Goal: Task Accomplishment & Management: Manage account settings

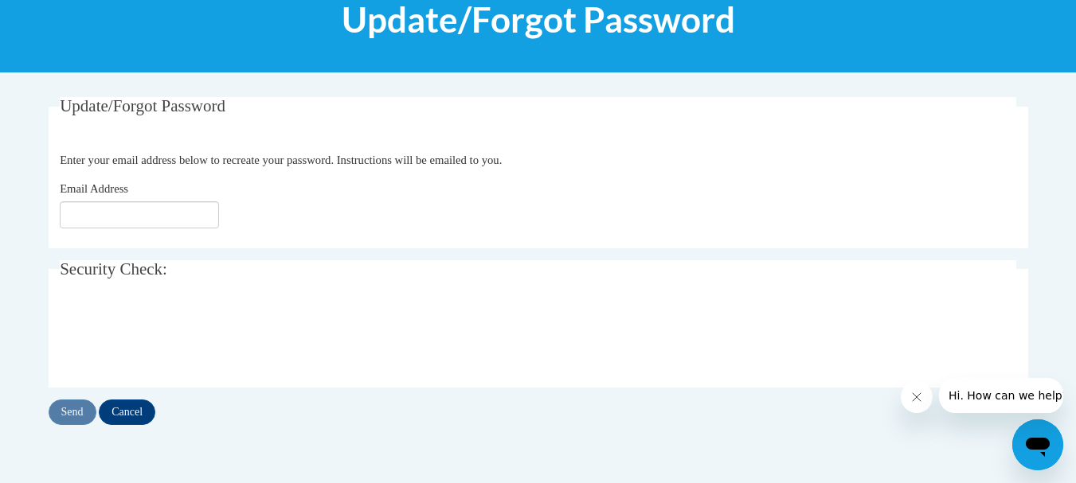
scroll to position [287, 0]
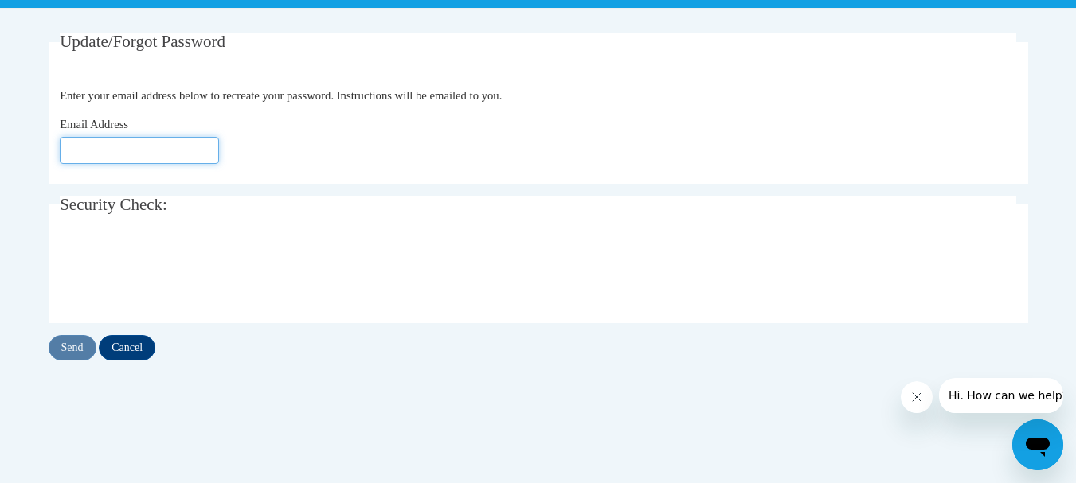
click at [146, 148] on input "Email Address" at bounding box center [139, 150] width 159 height 27
type input "[EMAIL_ADDRESS][DOMAIN_NAME]"
click at [64, 345] on input "Send" at bounding box center [73, 347] width 48 height 25
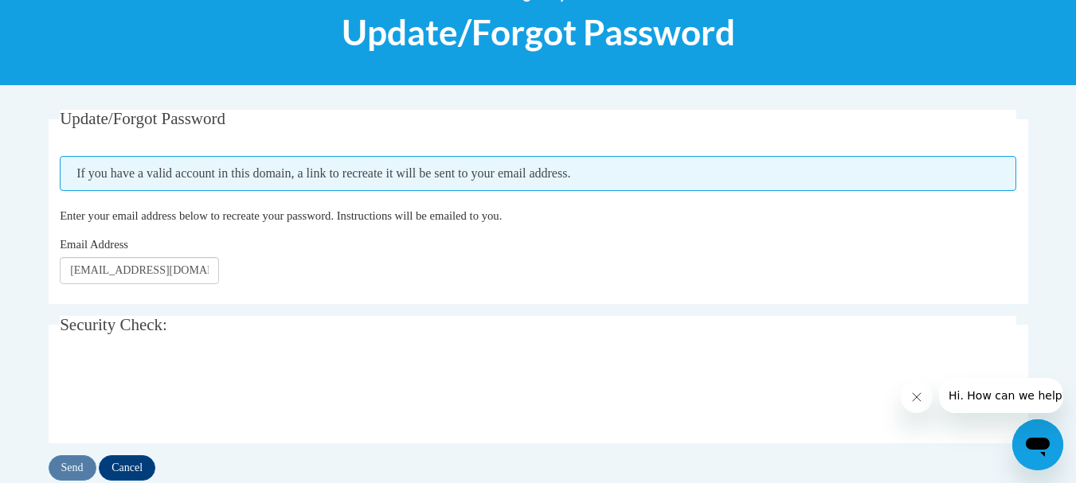
scroll to position [255, 0]
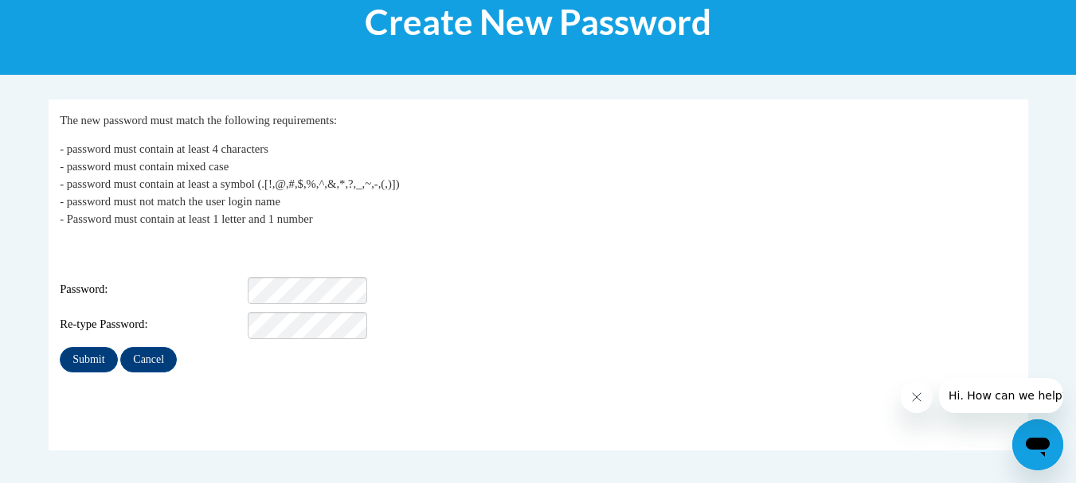
scroll to position [223, 0]
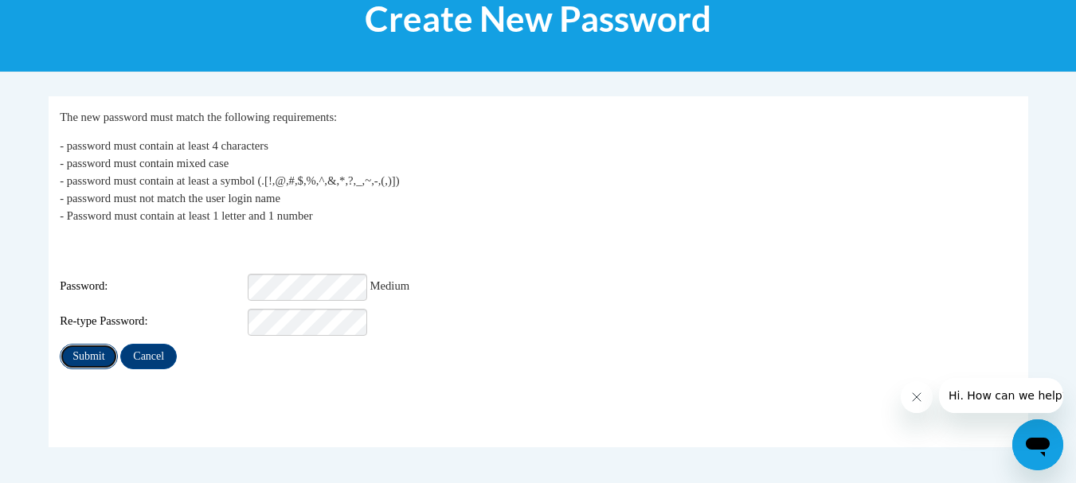
click at [109, 346] on input "Submit" at bounding box center [88, 356] width 57 height 25
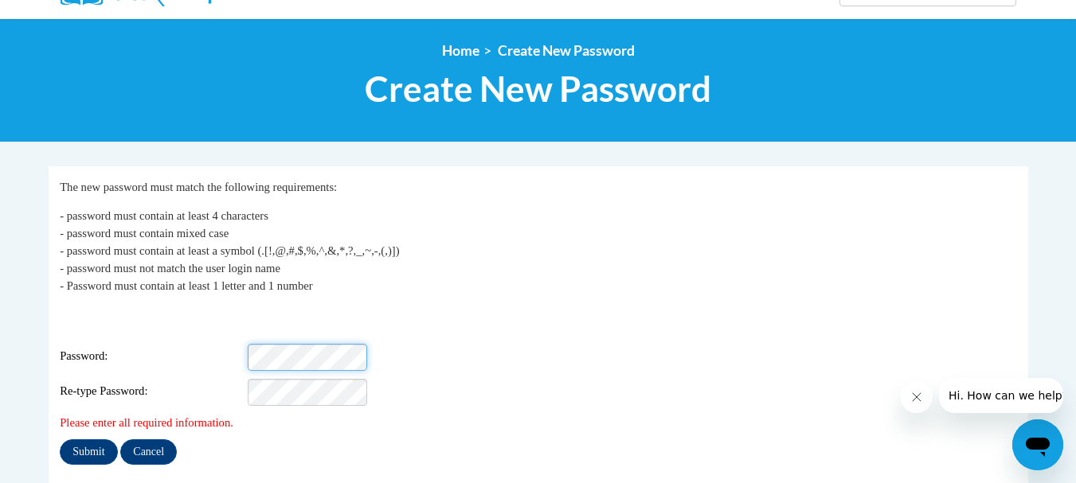
scroll to position [158, 0]
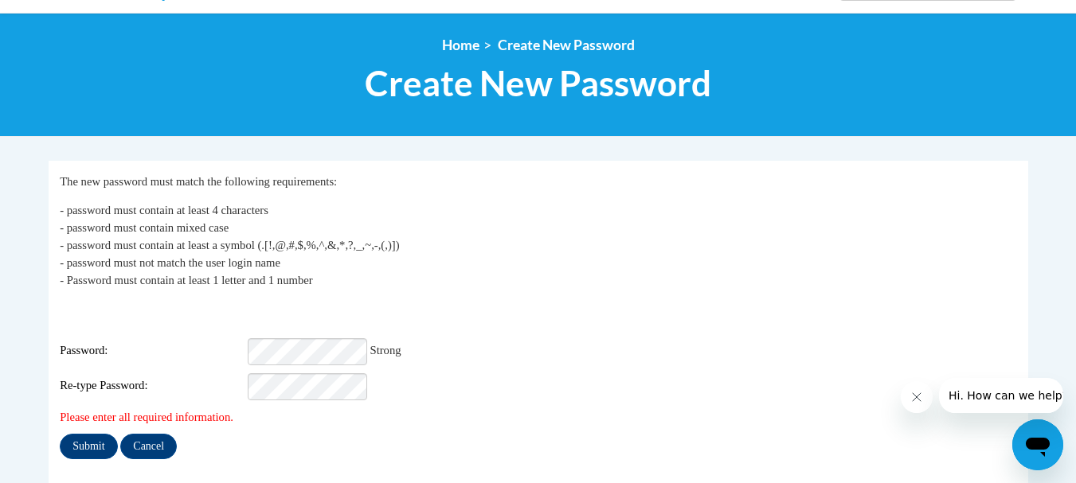
click at [619, 412] on div "Please enter all required information." at bounding box center [538, 417] width 956 height 18
click at [95, 434] on input "Submit" at bounding box center [88, 446] width 57 height 25
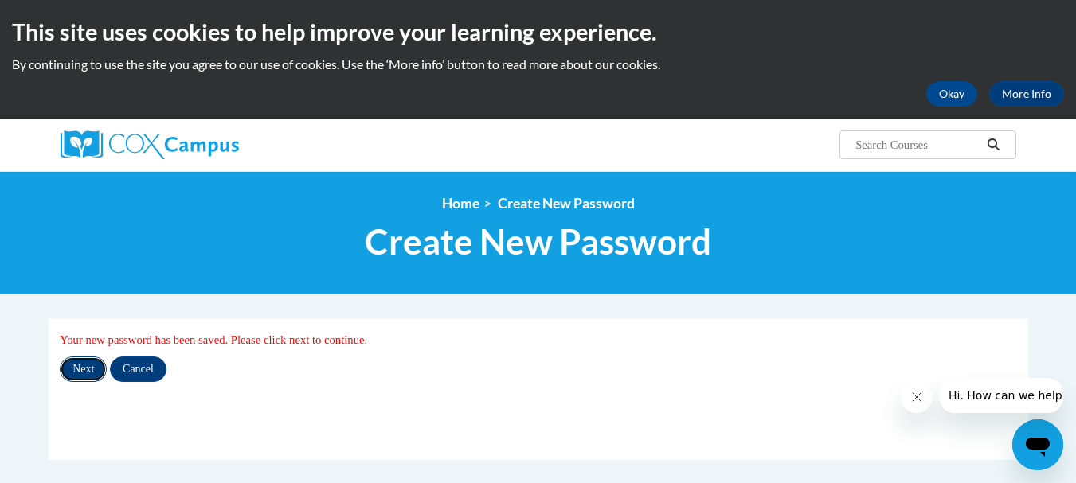
click at [78, 374] on input "Next" at bounding box center [83, 369] width 47 height 25
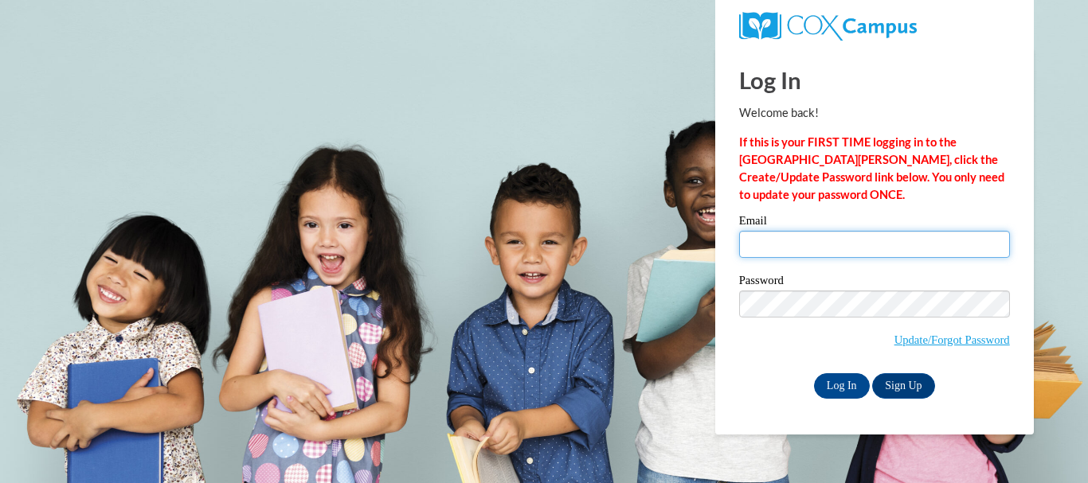
click at [810, 241] on input "Email" at bounding box center [874, 244] width 271 height 27
type input "[EMAIL_ADDRESS][DOMAIN_NAME]"
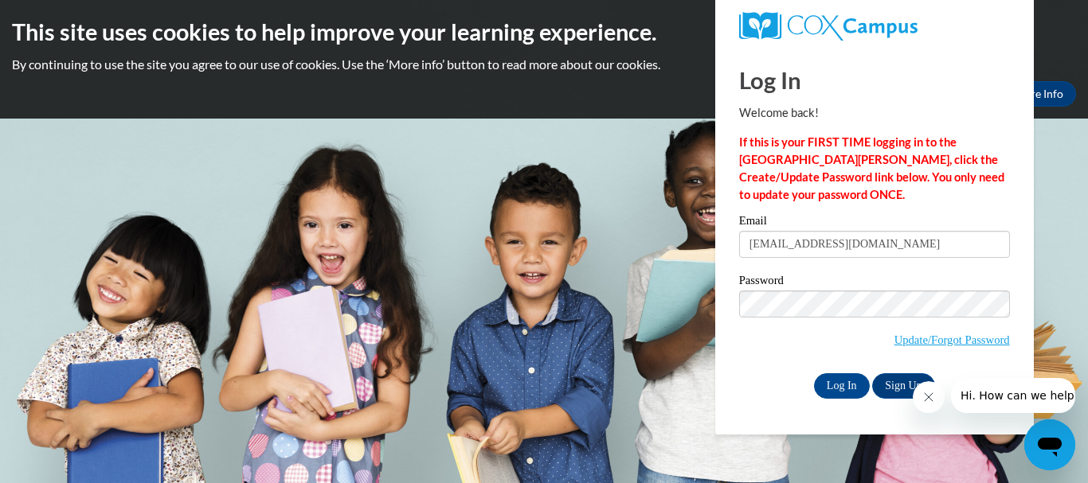
click at [784, 340] on span "Update/Forgot Password" at bounding box center [874, 324] width 271 height 66
click at [831, 381] on input "Log In" at bounding box center [842, 385] width 56 height 25
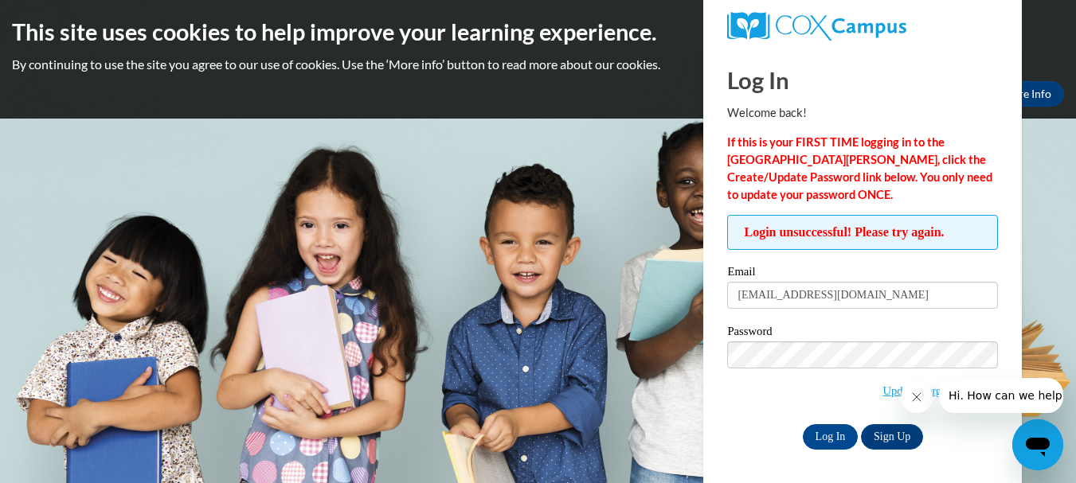
click at [916, 395] on icon "Close message from company" at bounding box center [915, 397] width 13 height 13
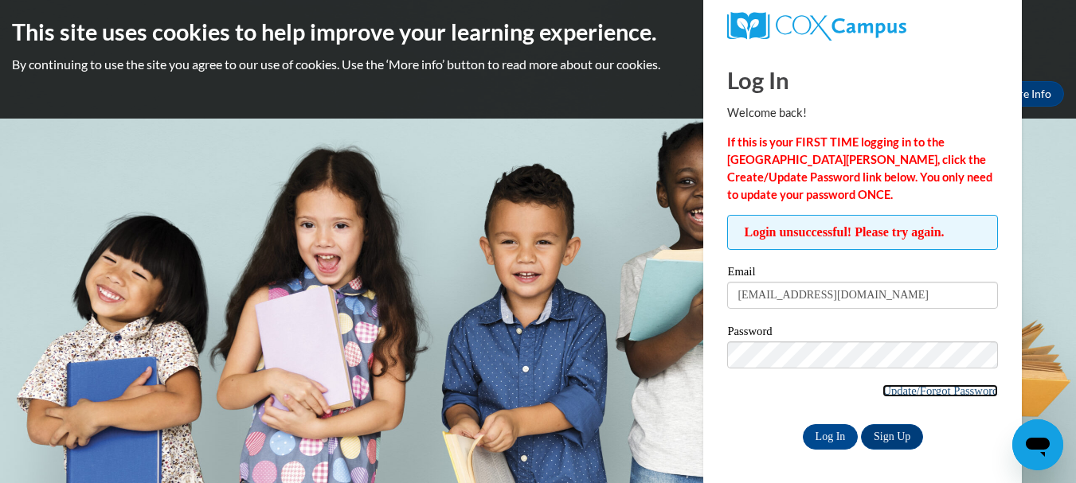
click at [908, 393] on link "Update/Forgot Password" at bounding box center [939, 391] width 115 height 13
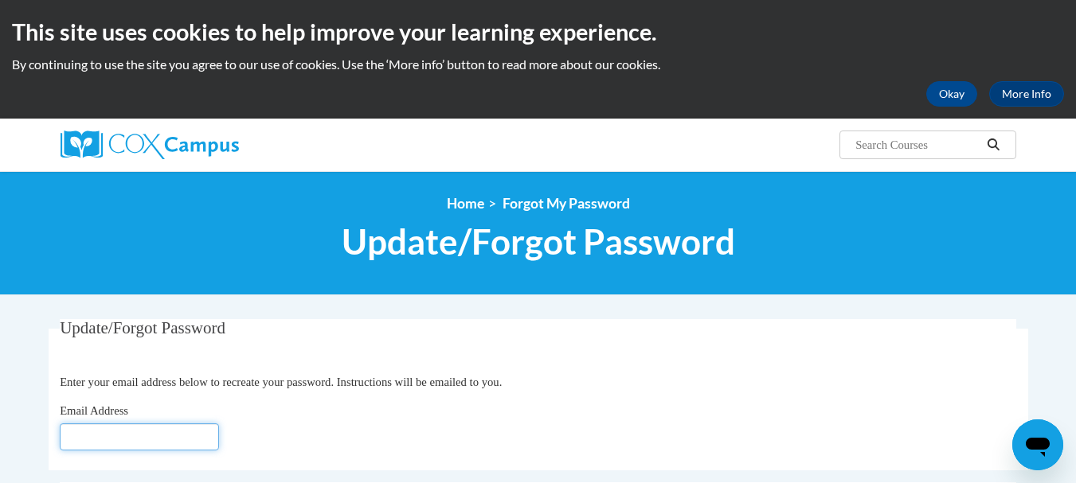
click at [180, 424] on input "Email Address" at bounding box center [139, 437] width 159 height 27
type input "[EMAIL_ADDRESS][DOMAIN_NAME]"
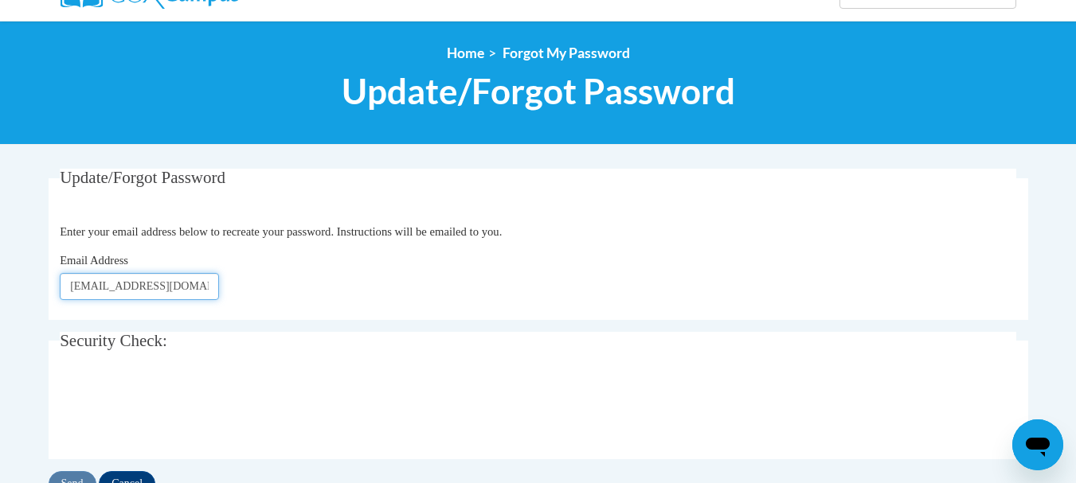
scroll to position [163, 0]
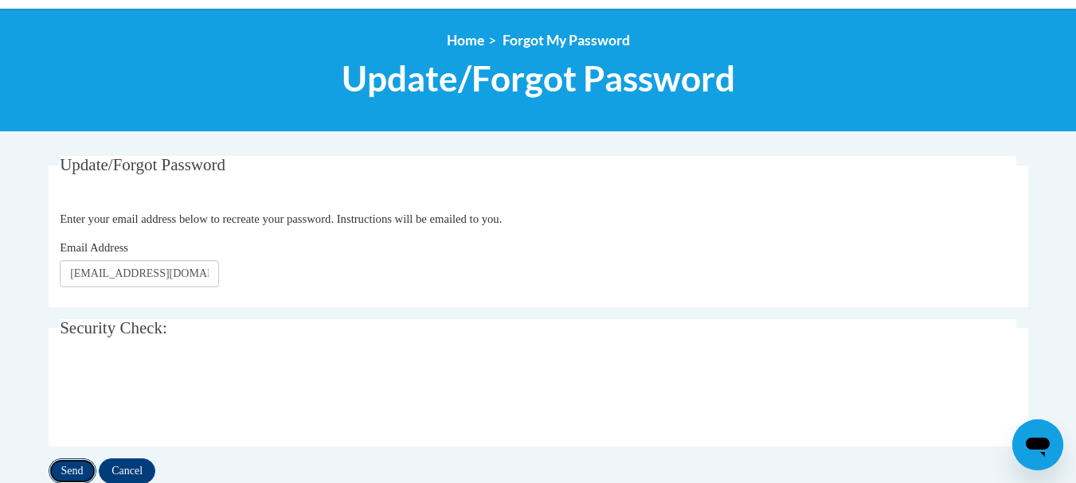
click at [79, 467] on input "Send" at bounding box center [73, 471] width 48 height 25
